Goal: Browse casually: Explore the website without a specific task or goal

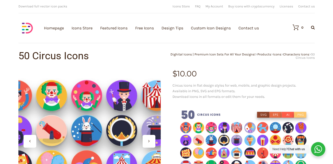
click at [145, 128] on div at bounding box center [89, 141] width 142 height 142
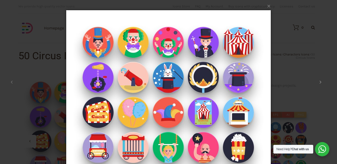
click at [320, 82] on icon at bounding box center [321, 82] width 2 height 5
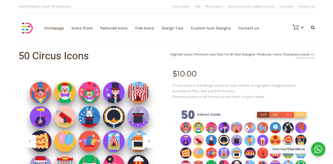
click at [143, 141] on div at bounding box center [149, 141] width 13 height 13
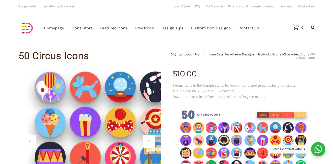
click at [36, 138] on div at bounding box center [89, 141] width 142 height 142
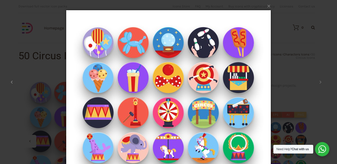
click at [12, 80] on icon at bounding box center [12, 82] width 2 height 5
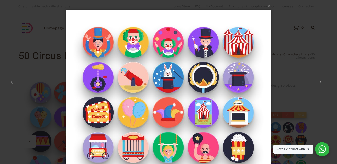
click at [322, 82] on button at bounding box center [320, 82] width 23 height 28
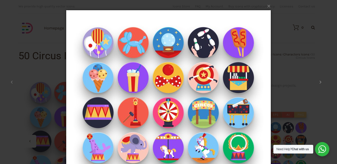
click at [323, 84] on button at bounding box center [320, 82] width 23 height 28
